Goal: Information Seeking & Learning: Learn about a topic

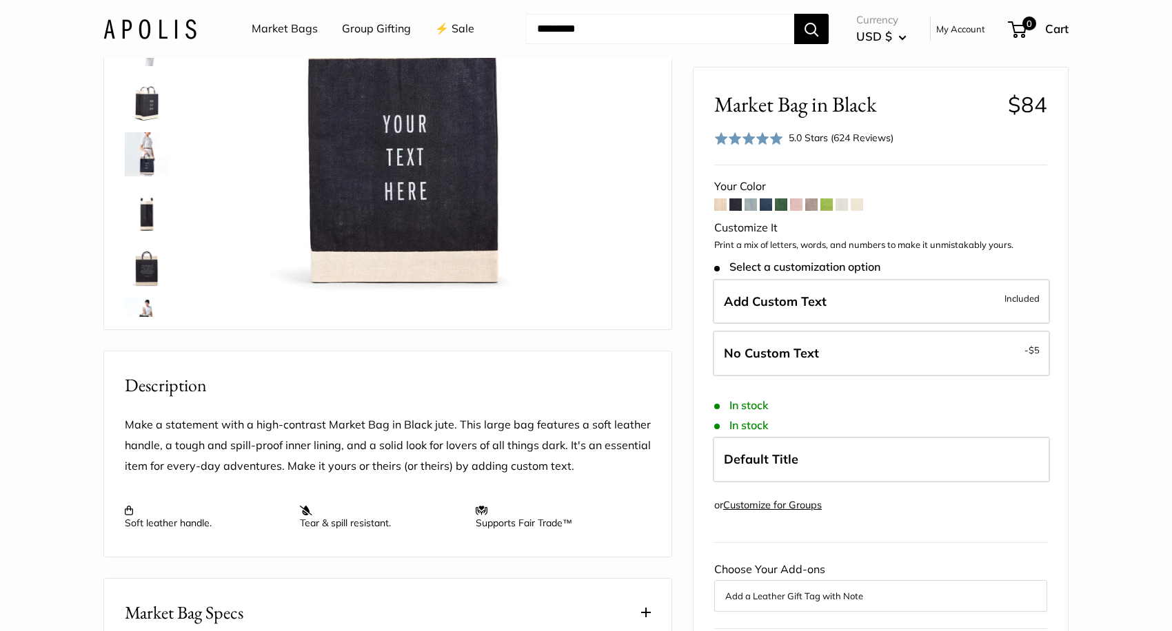
scroll to position [248, 0]
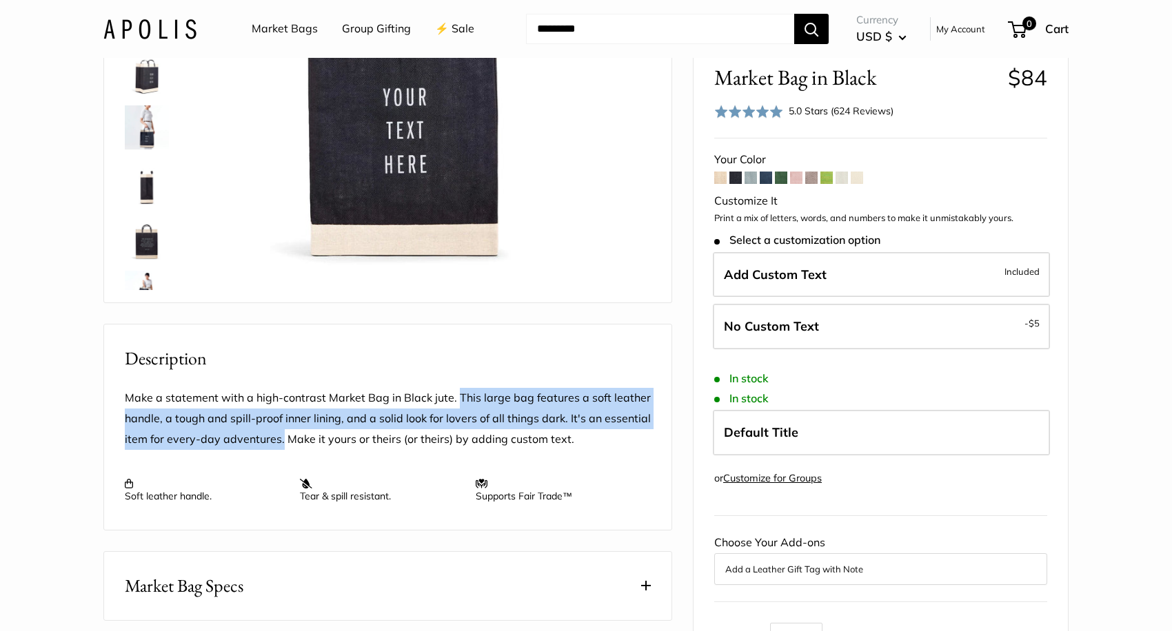
drag, startPoint x: 456, startPoint y: 416, endPoint x: 280, endPoint y: 456, distance: 180.4
click at [280, 450] on p "Make a statement with a high-contrast Market Bag in Black jute. This large bag …" at bounding box center [388, 419] width 526 height 62
copy p "This large bag features a soft leather handle, a tough and spill-proof inner li…"
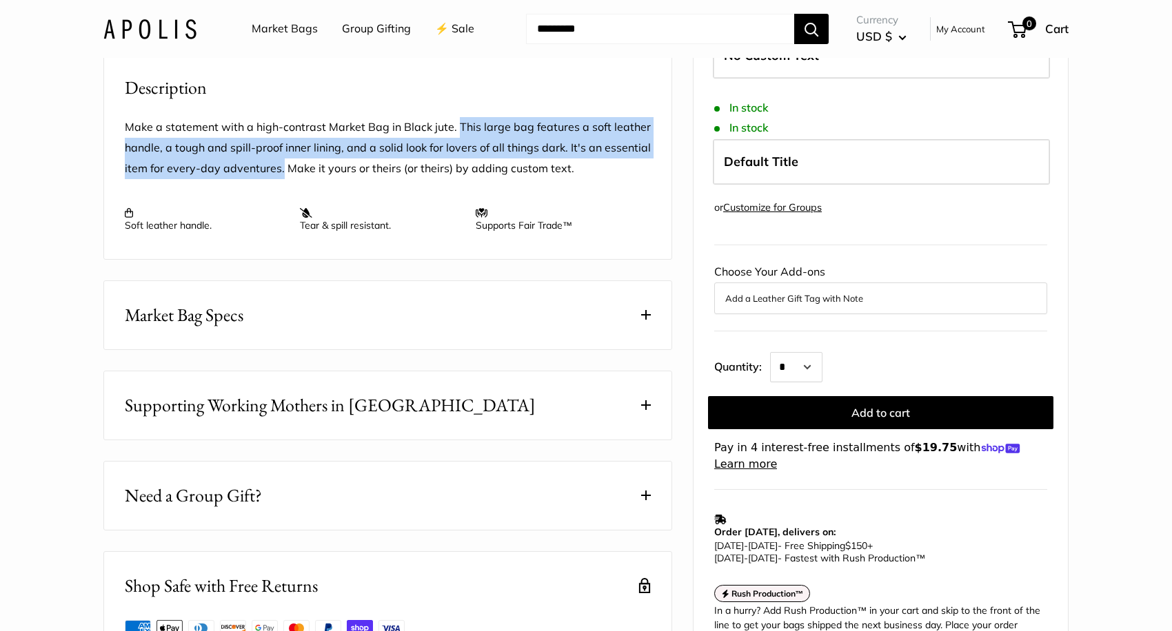
scroll to position [579, 0]
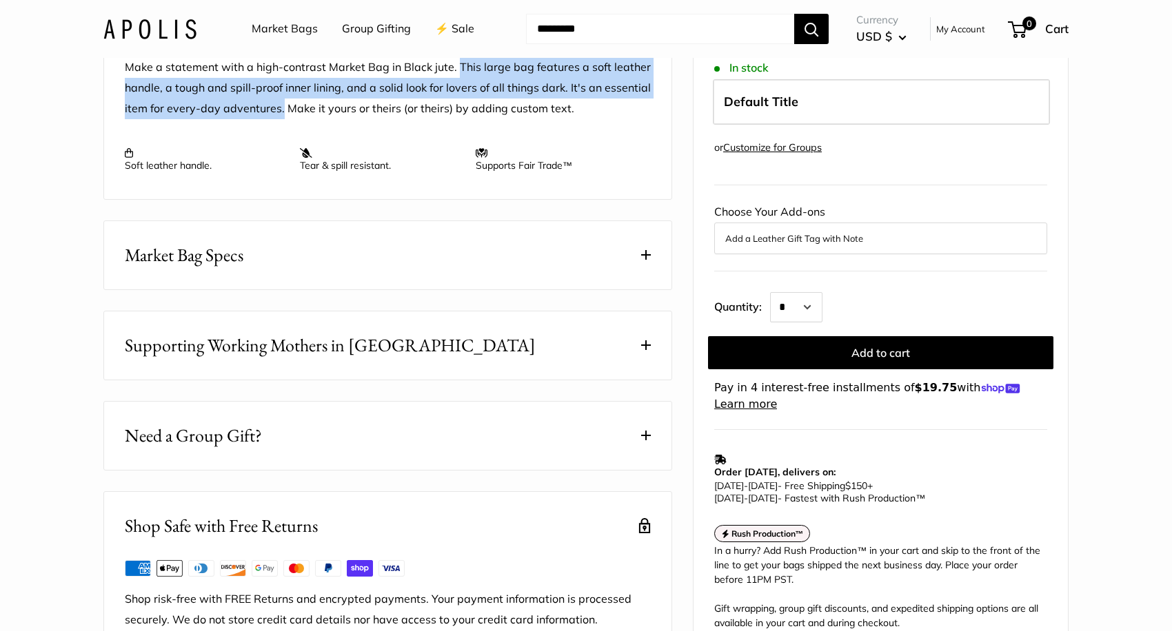
click at [204, 269] on span "Market Bag Specs" at bounding box center [184, 255] width 119 height 27
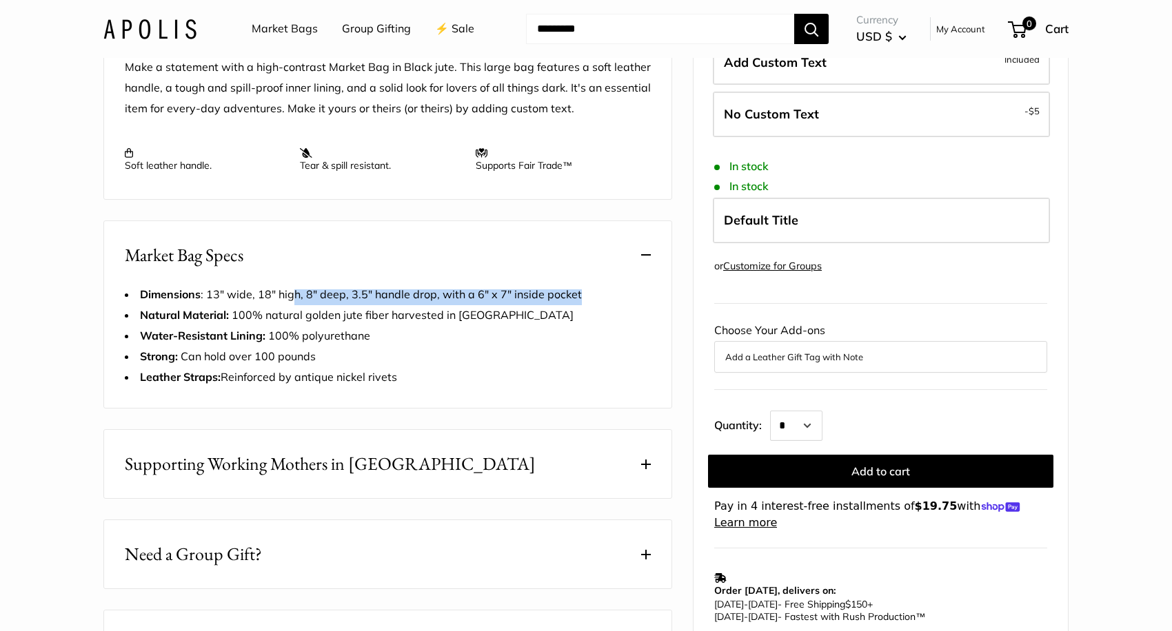
drag, startPoint x: 567, startPoint y: 310, endPoint x: 280, endPoint y: 318, distance: 287.5
click at [280, 305] on li "Dimensions : 13" wide, 18" high, 8" deep, 3.5" handle drop, with a 6" x 7" insi…" at bounding box center [388, 295] width 526 height 21
click at [280, 301] on span "Dimensions : 13" wide, 18" high, 8" deep, 3.5" handle drop, with a 6" x 7" insi…" at bounding box center [361, 294] width 442 height 14
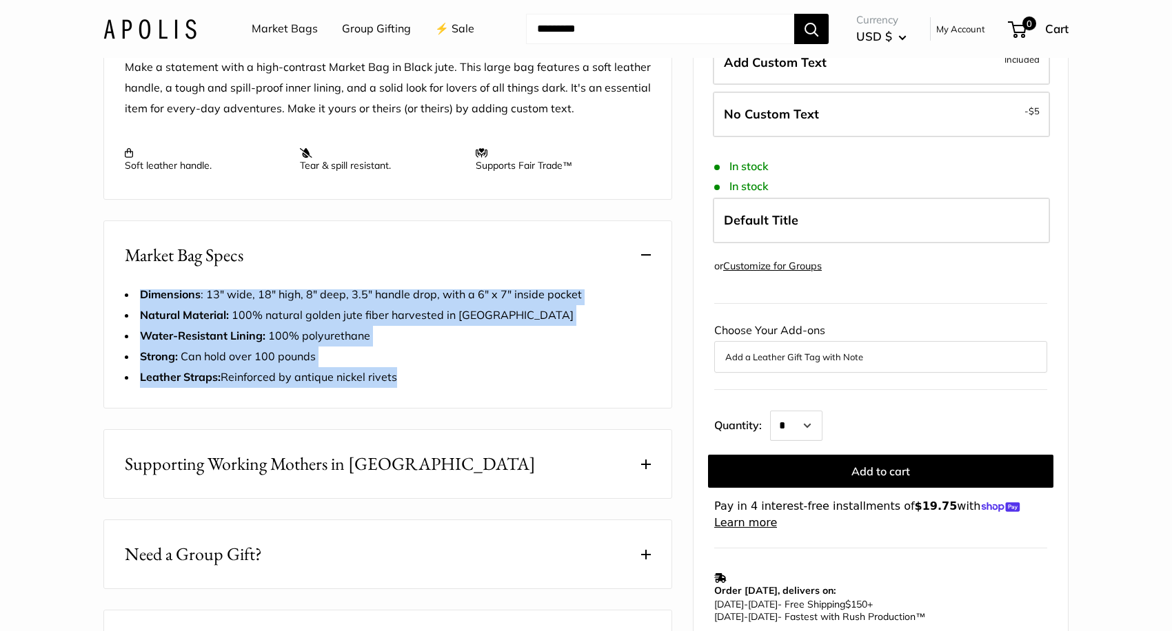
drag, startPoint x: 384, startPoint y: 396, endPoint x: 94, endPoint y: 309, distance: 302.2
click at [94, 309] on div "Home Market Bags Market Bag in Black Best Seller" at bounding box center [586, 135] width 1020 height 1272
copy div "Dimensions : 13" wide, 18" high, 8" deep, 3.5" handle drop, with a 6" x 7" insi…"
